Goal: Transaction & Acquisition: Purchase product/service

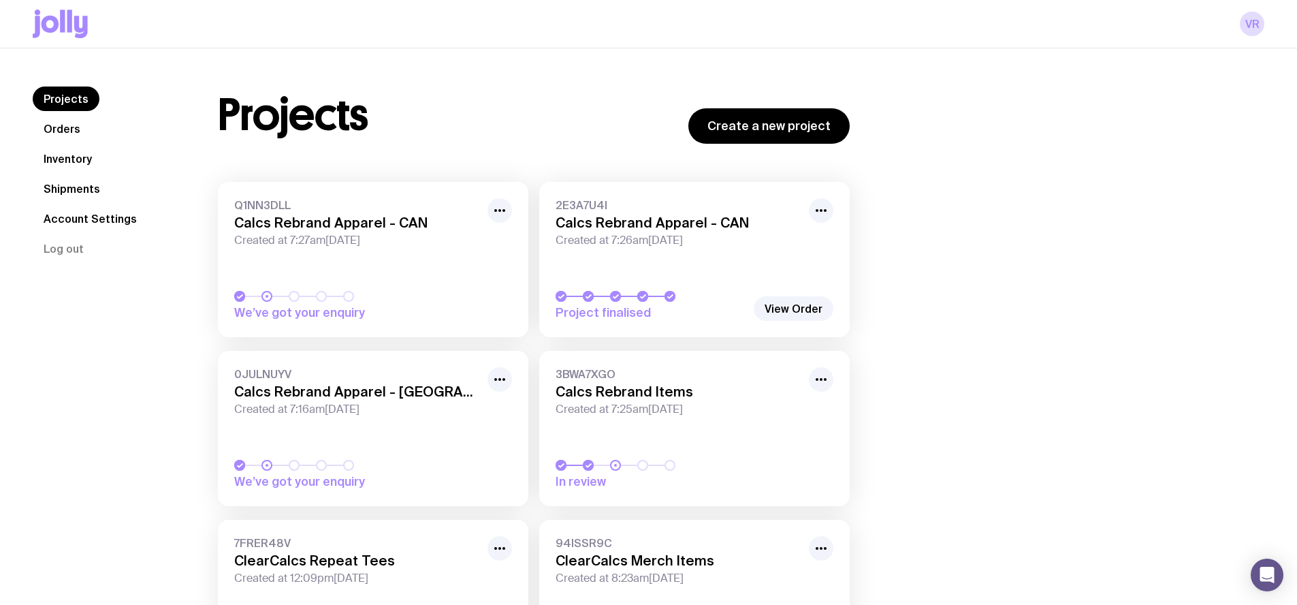
click at [61, 162] on link "Inventory" at bounding box center [68, 158] width 70 height 25
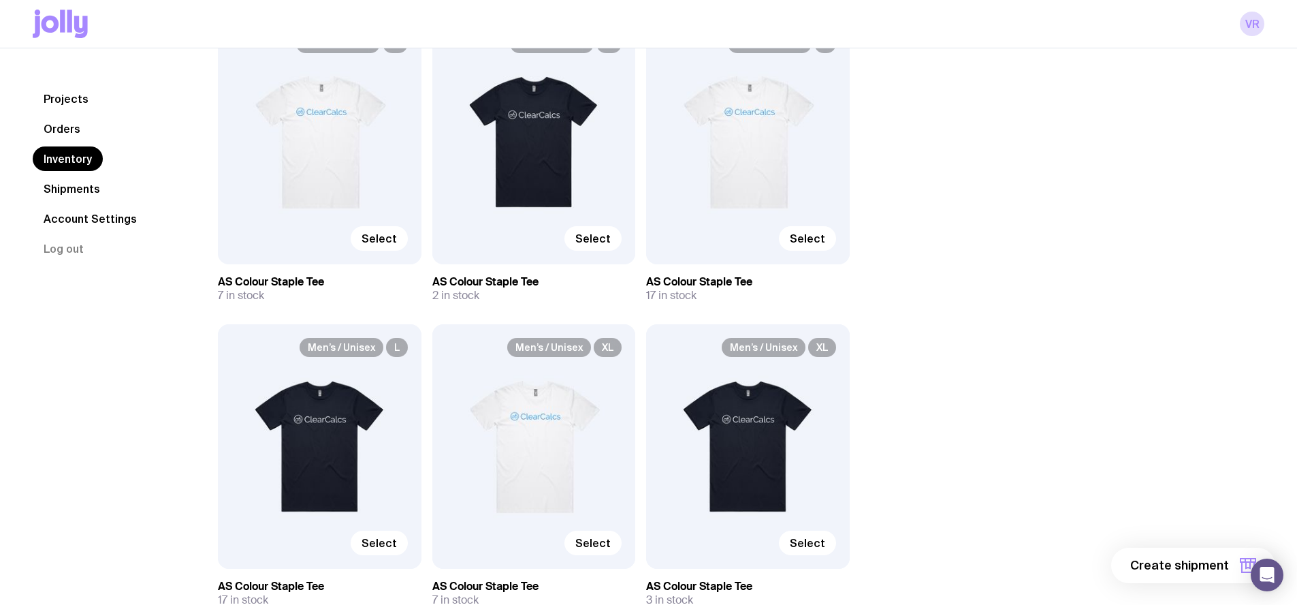
scroll to position [195, 0]
click at [52, 129] on link "Orders" at bounding box center [62, 128] width 59 height 25
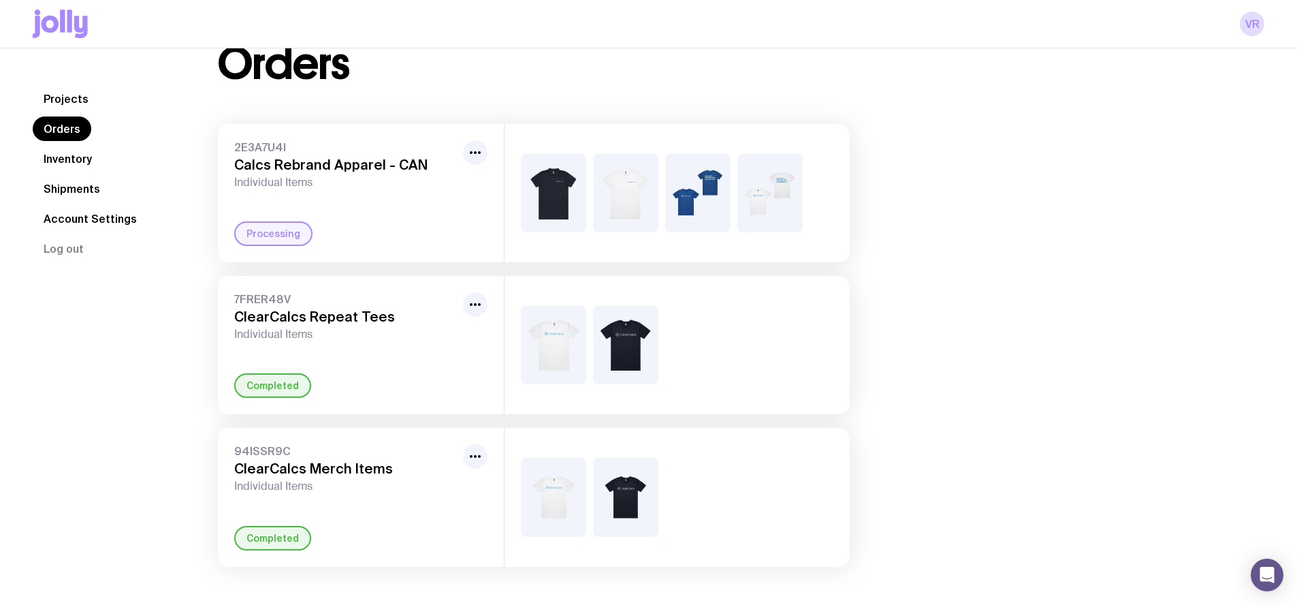
scroll to position [48, 0]
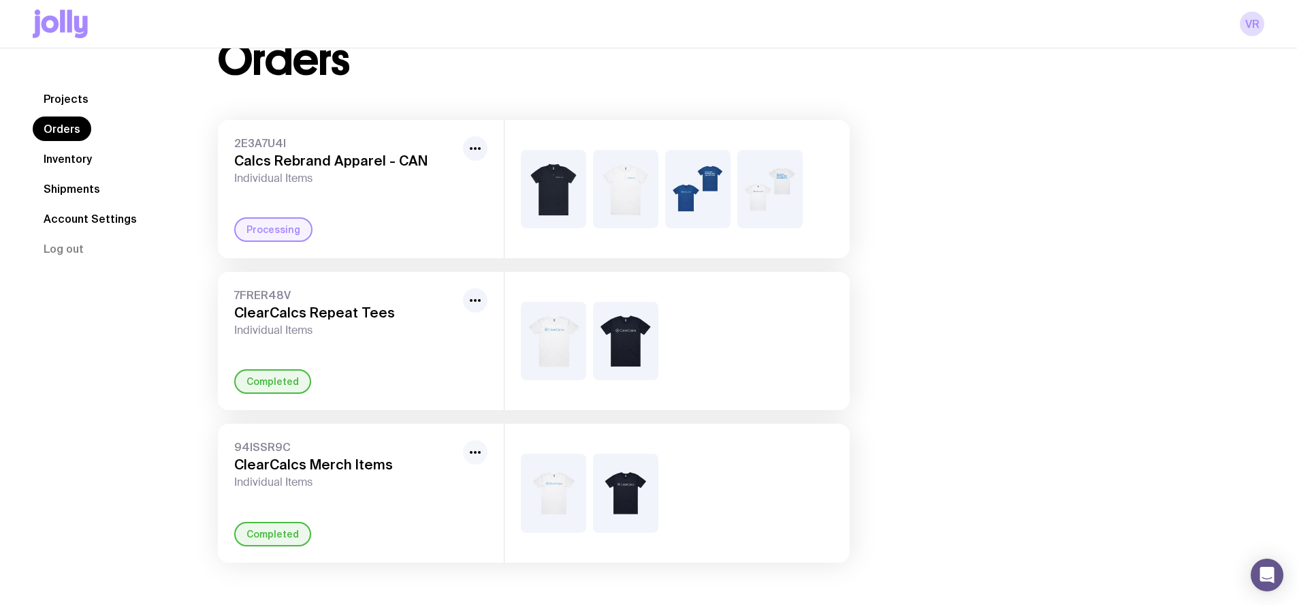
click at [482, 454] on icon "button" at bounding box center [475, 452] width 16 height 16
click at [63, 154] on link "Inventory" at bounding box center [68, 158] width 70 height 25
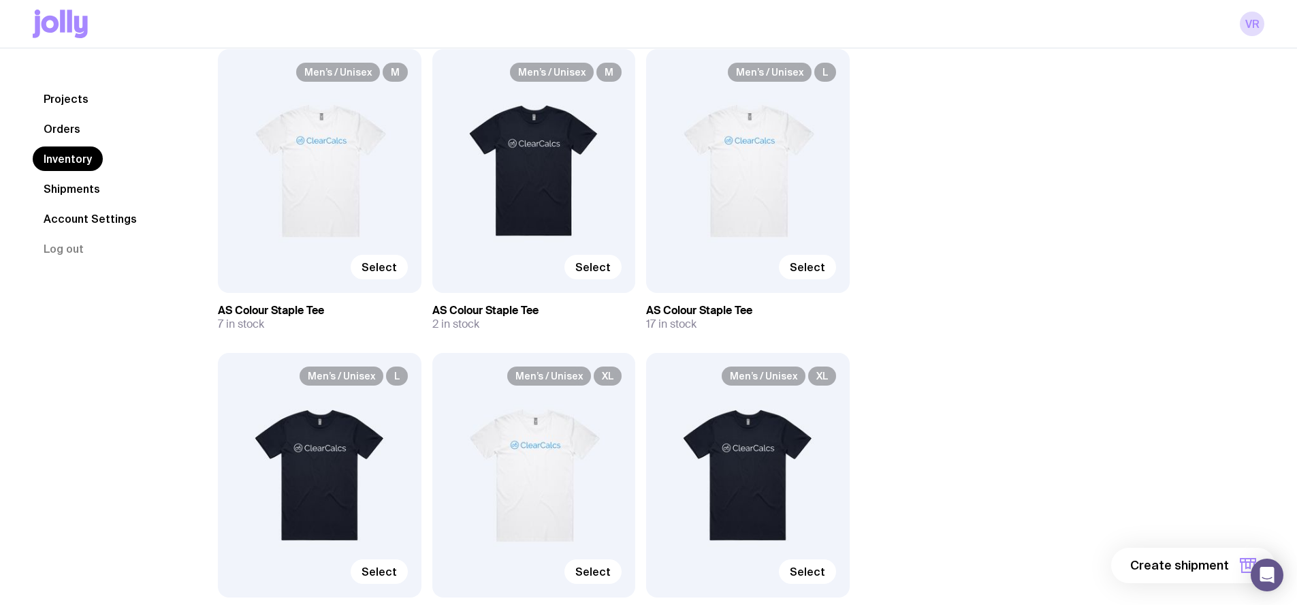
scroll to position [163, 0]
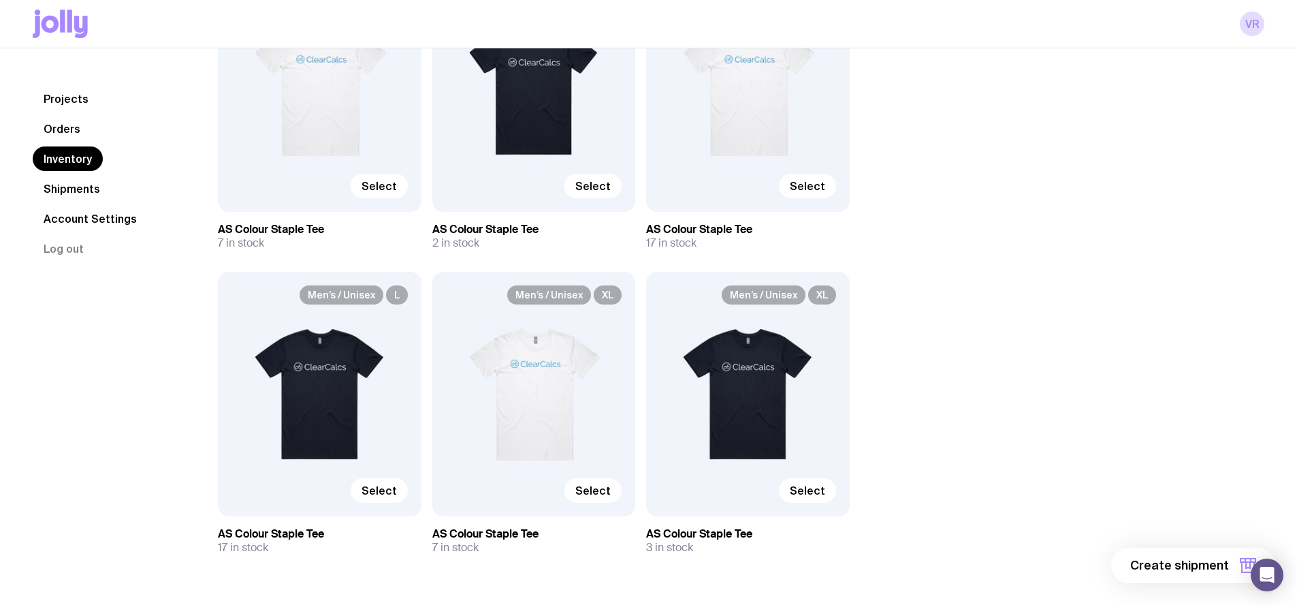
click at [319, 426] on div "Men’s / Unisex L Select" at bounding box center [320, 394] width 204 height 244
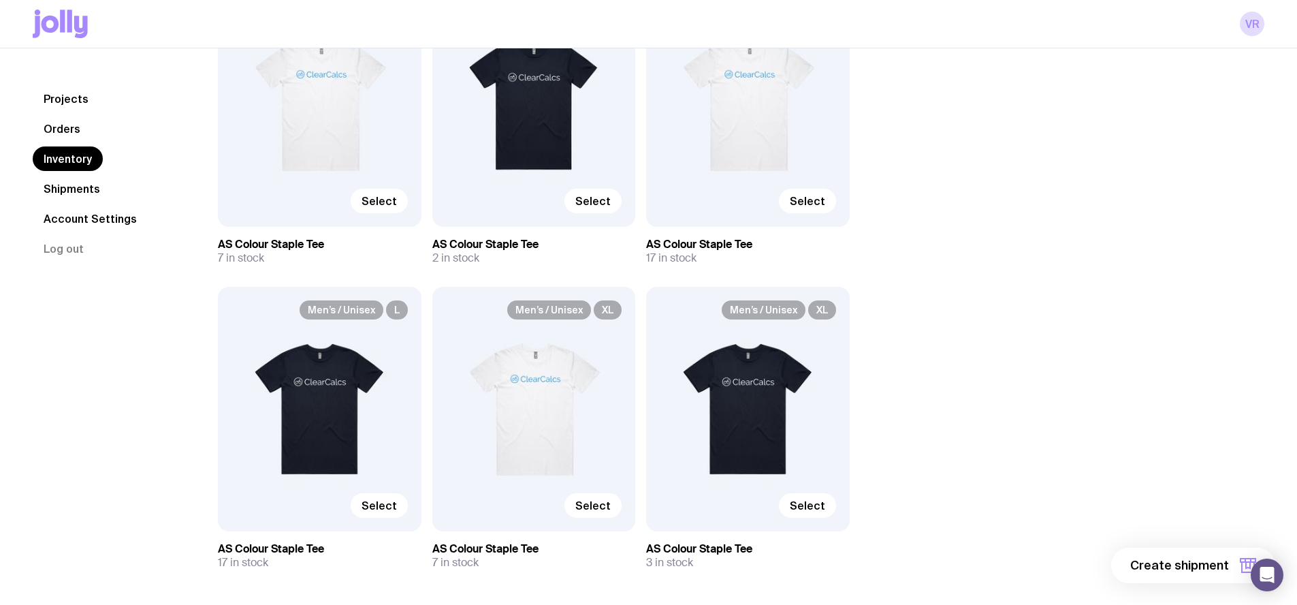
scroll to position [234, 0]
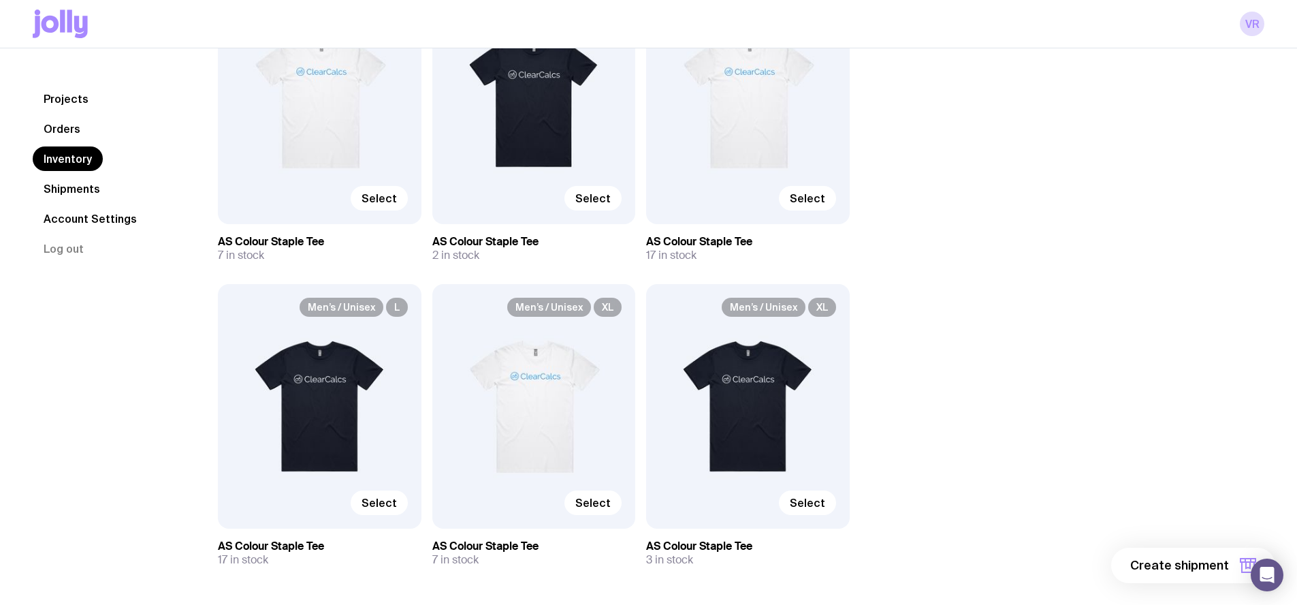
click at [42, 22] on icon at bounding box center [51, 24] width 18 height 17
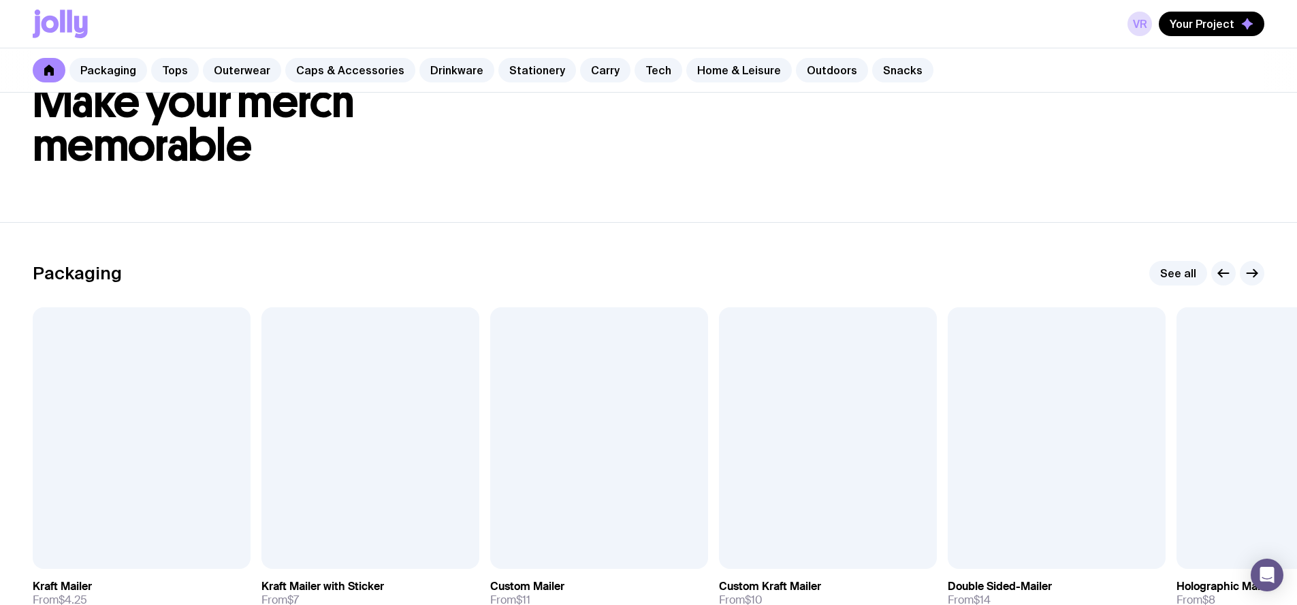
scroll to position [78, 0]
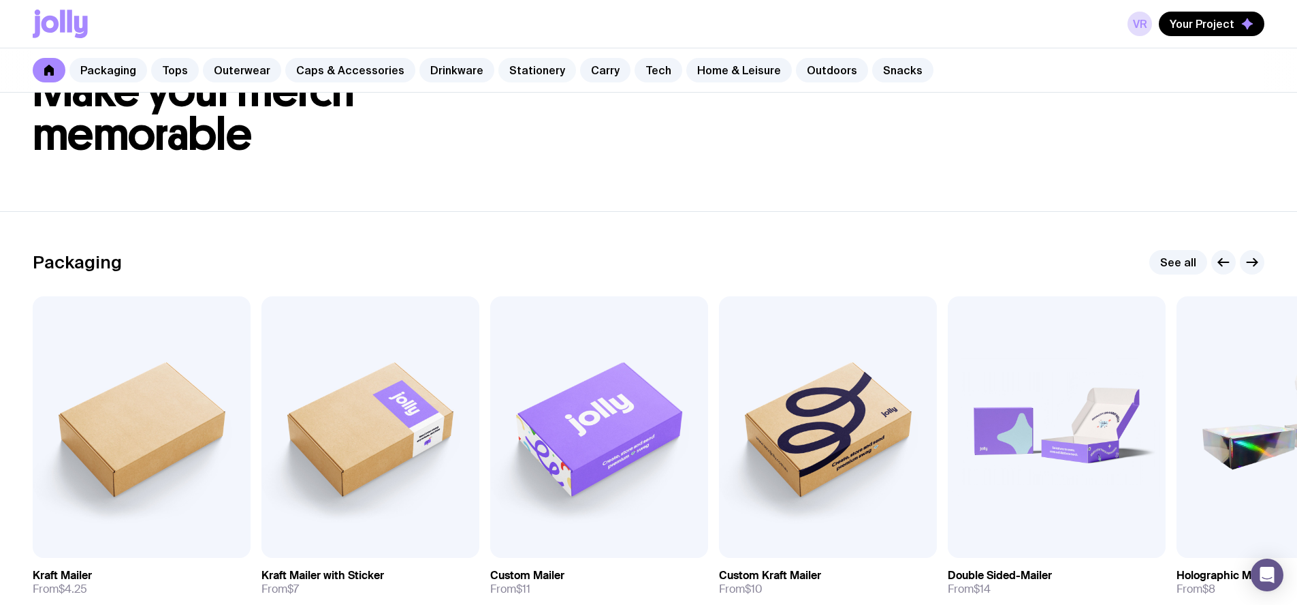
click at [518, 73] on link "Stationery" at bounding box center [538, 70] width 78 height 25
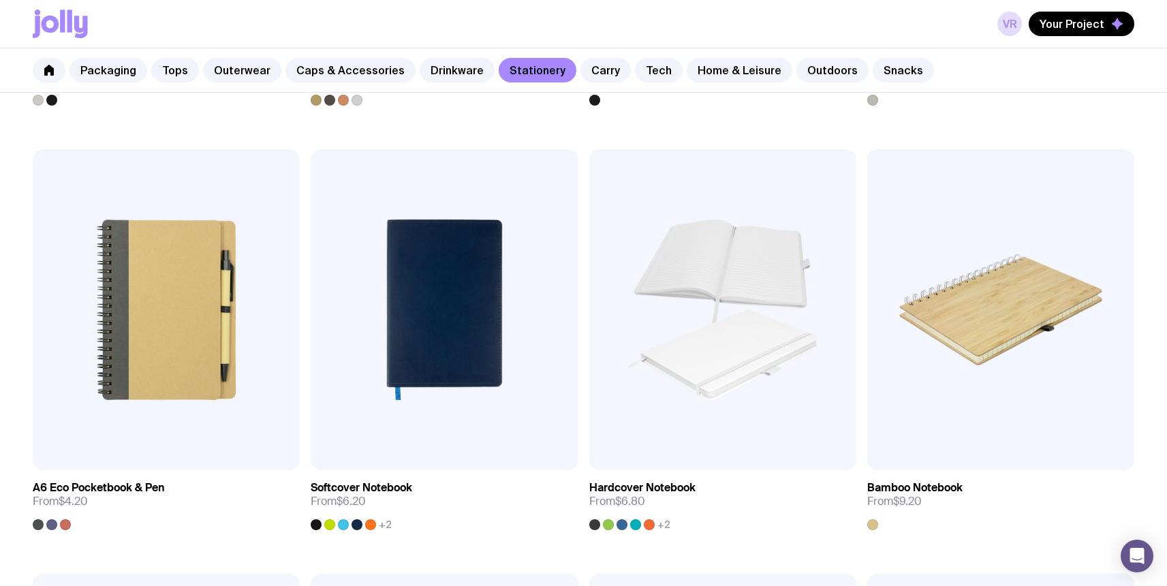
scroll to position [1053, 0]
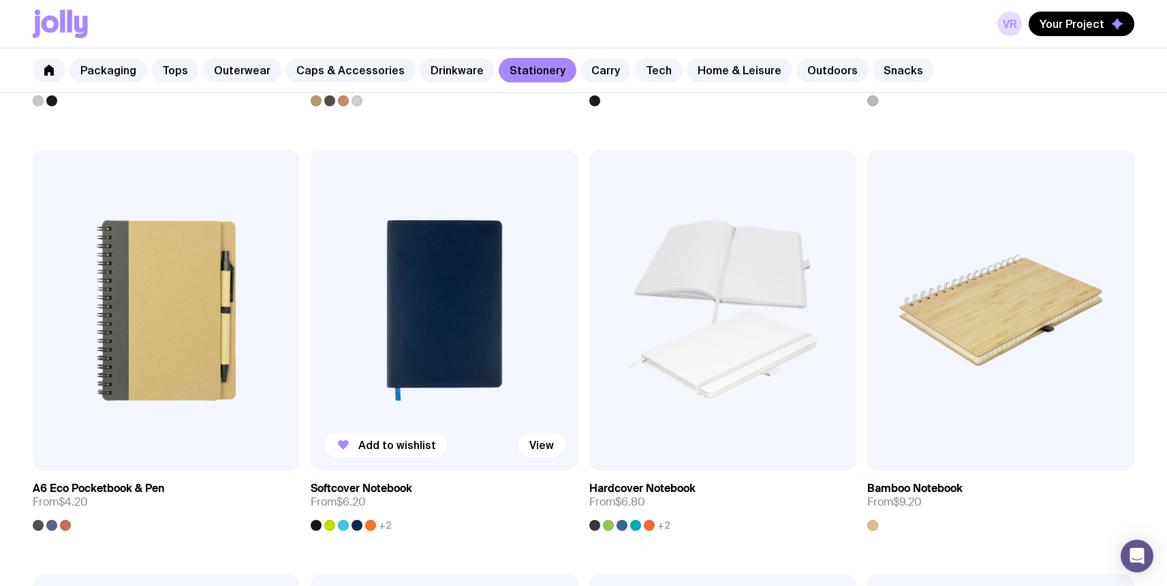
click at [416, 334] on img at bounding box center [444, 310] width 267 height 321
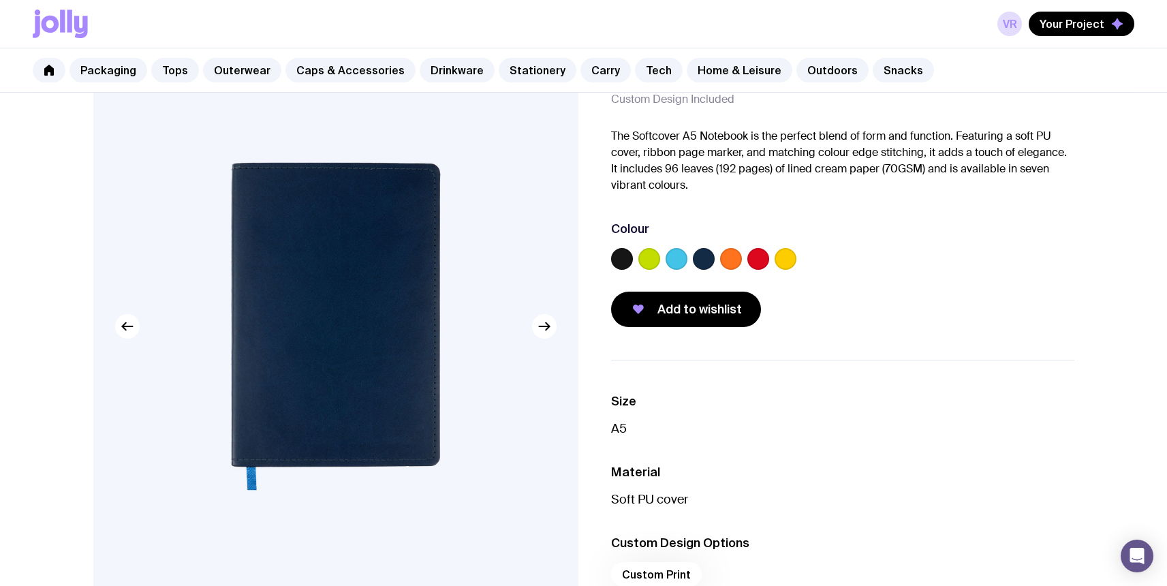
scroll to position [96, 0]
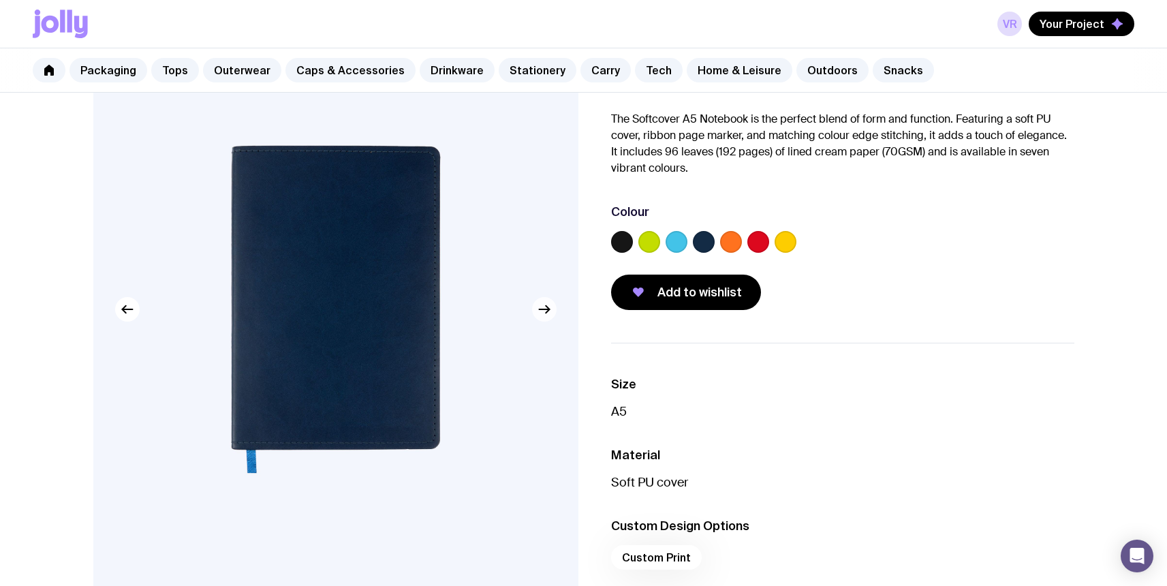
click at [548, 311] on icon "button" at bounding box center [544, 309] width 16 height 16
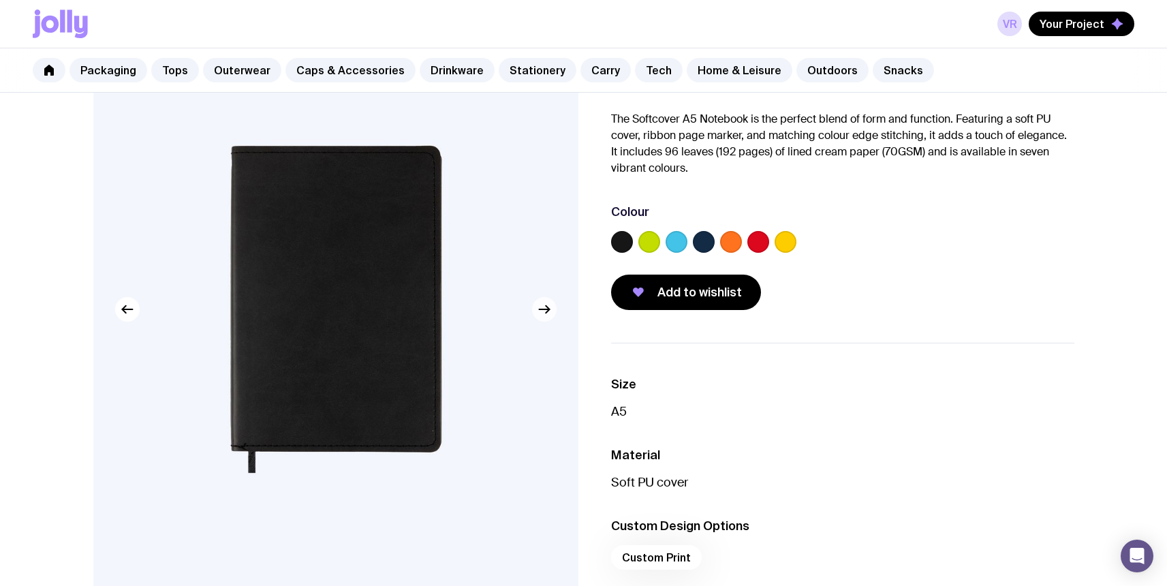
click at [548, 311] on icon "button" at bounding box center [544, 309] width 16 height 16
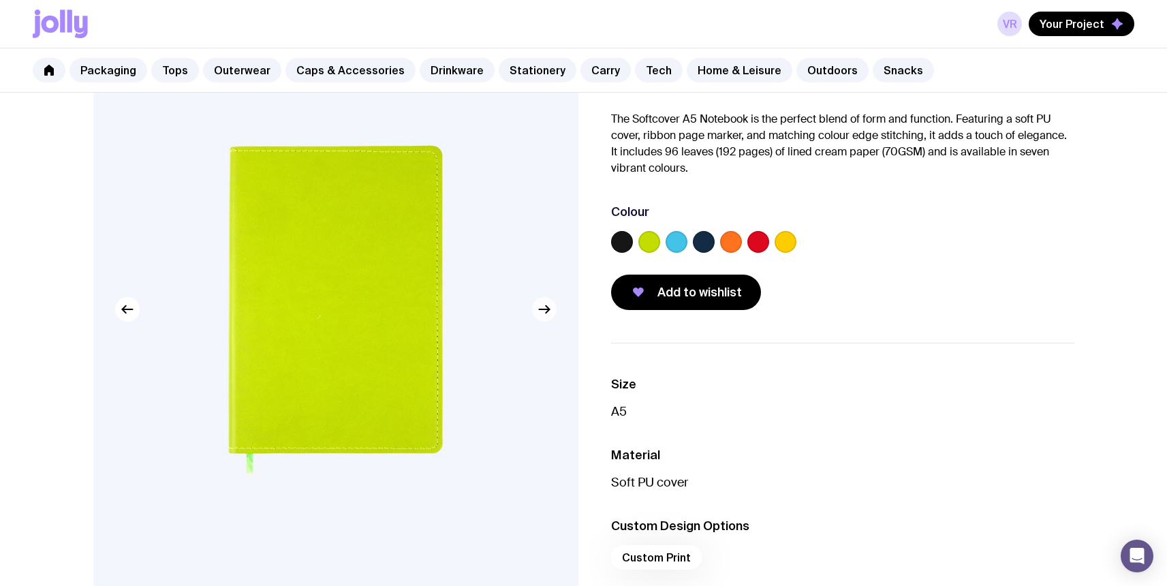
click at [548, 311] on icon "button" at bounding box center [544, 309] width 16 height 16
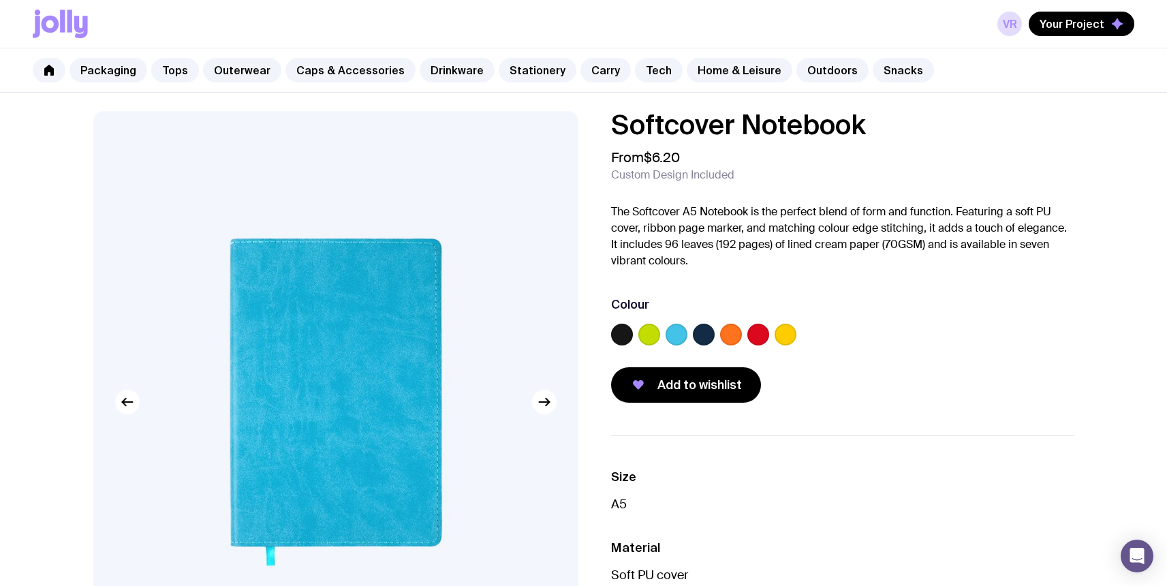
scroll to position [0, 0]
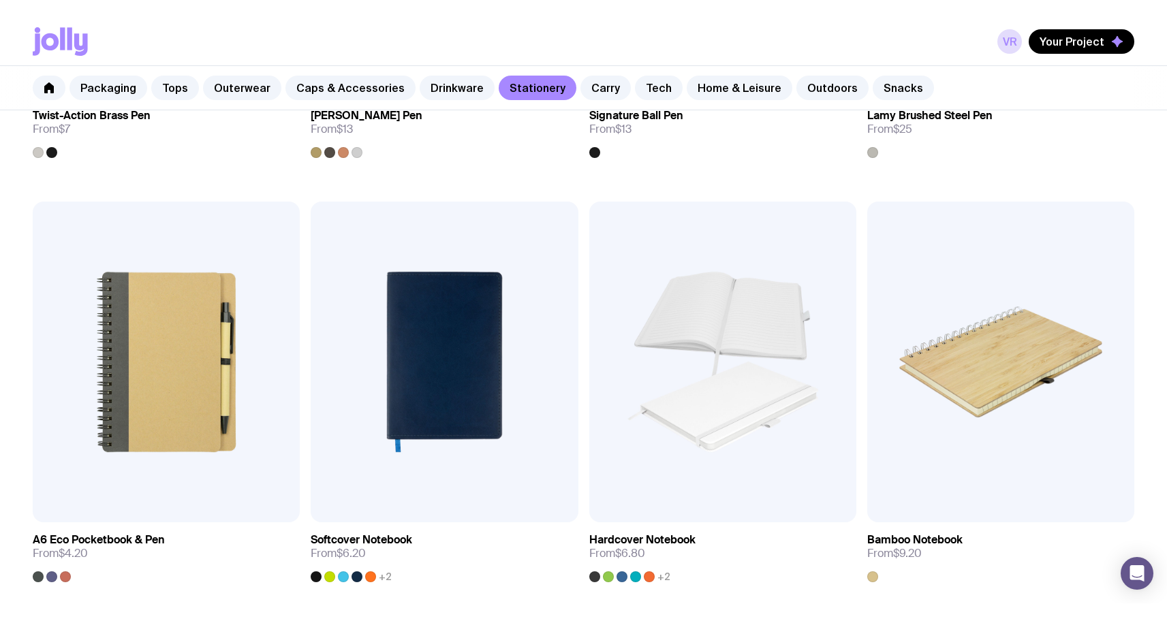
scroll to position [1066, 0]
